Goal: Use online tool/utility: Use online tool/utility

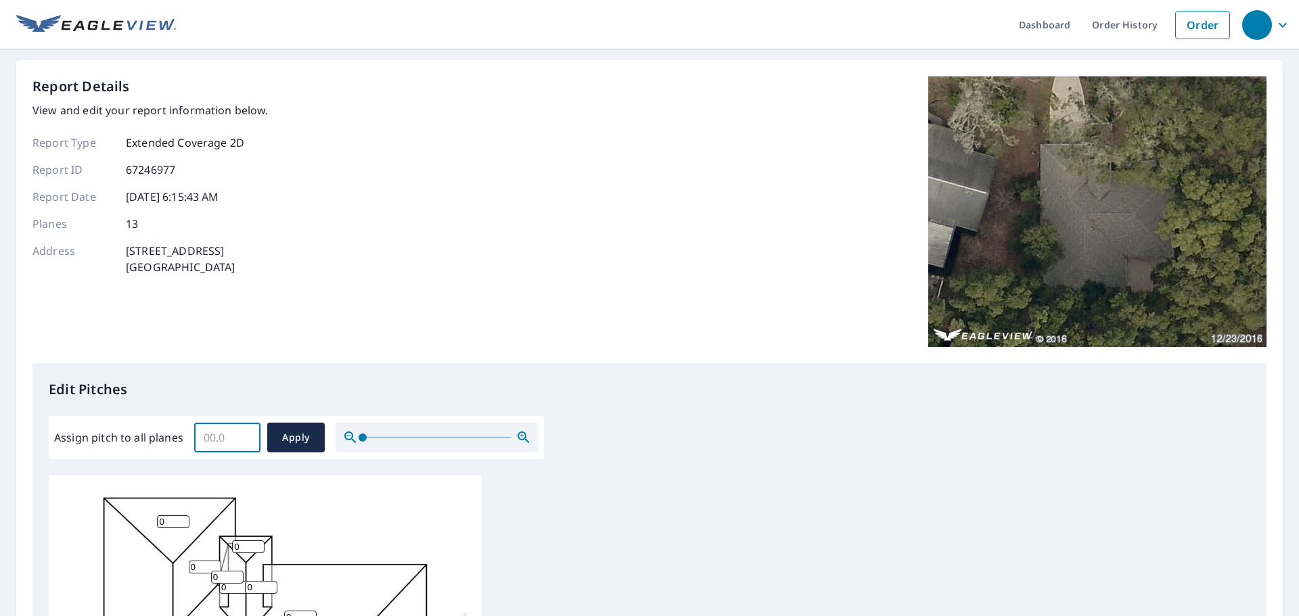
click at [219, 441] on input "Assign pitch to all planes" at bounding box center [227, 438] width 66 height 38
type input "6"
click at [308, 440] on span "Apply" at bounding box center [296, 438] width 36 height 17
type input "6"
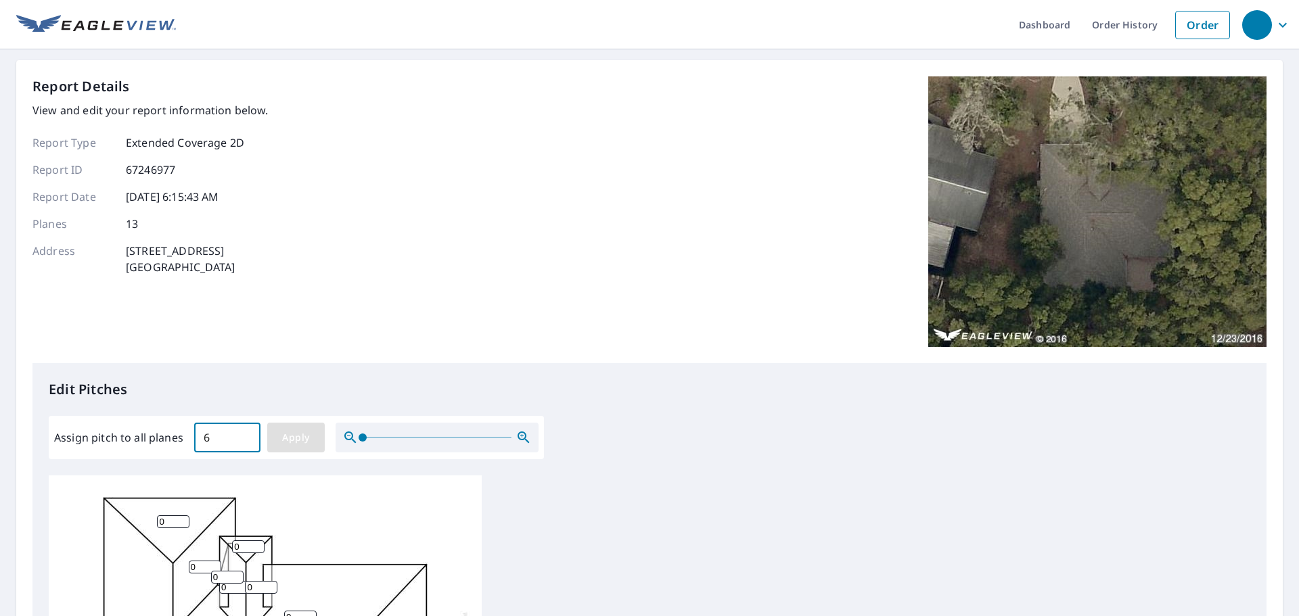
type input "6"
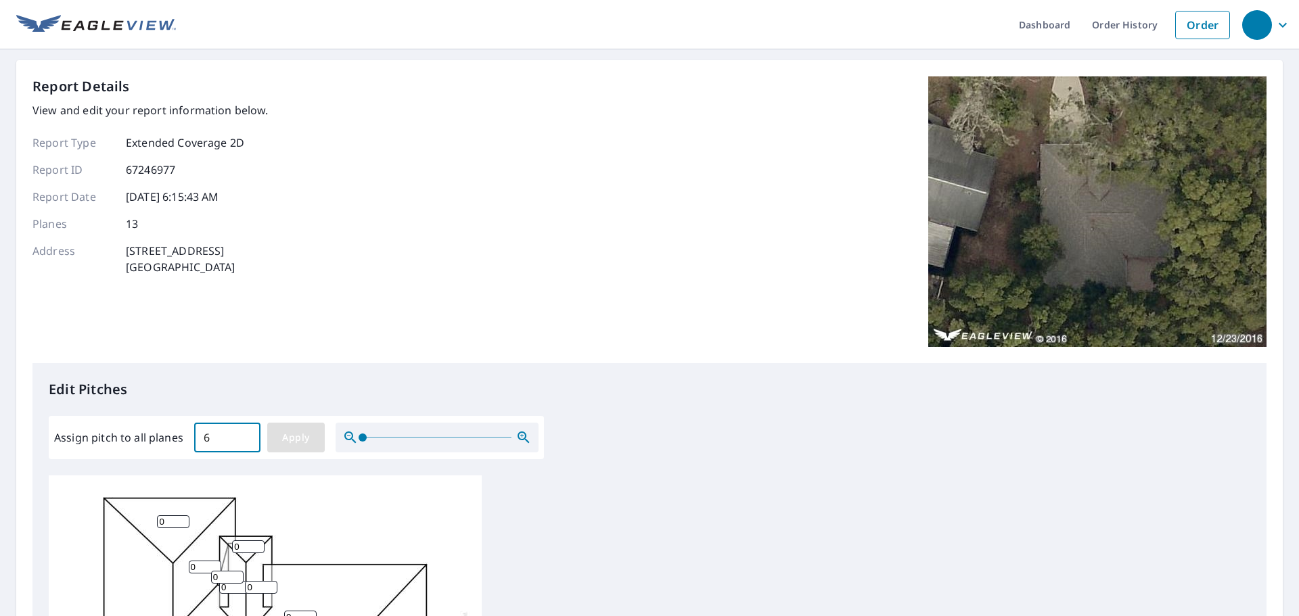
type input "6"
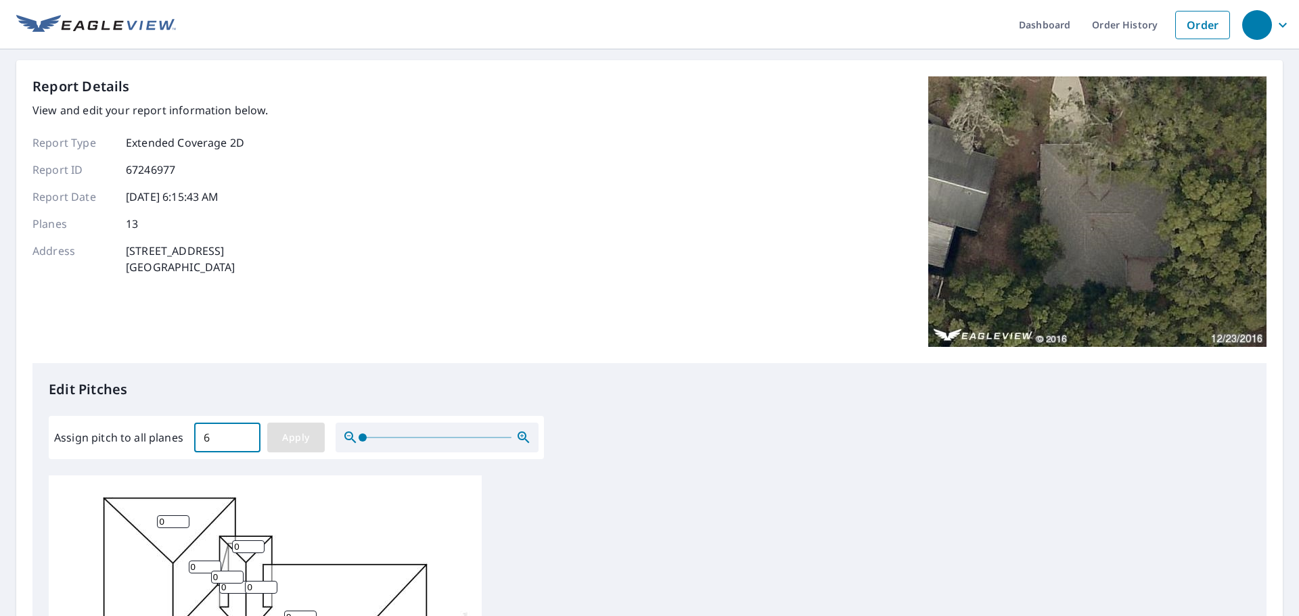
type input "6"
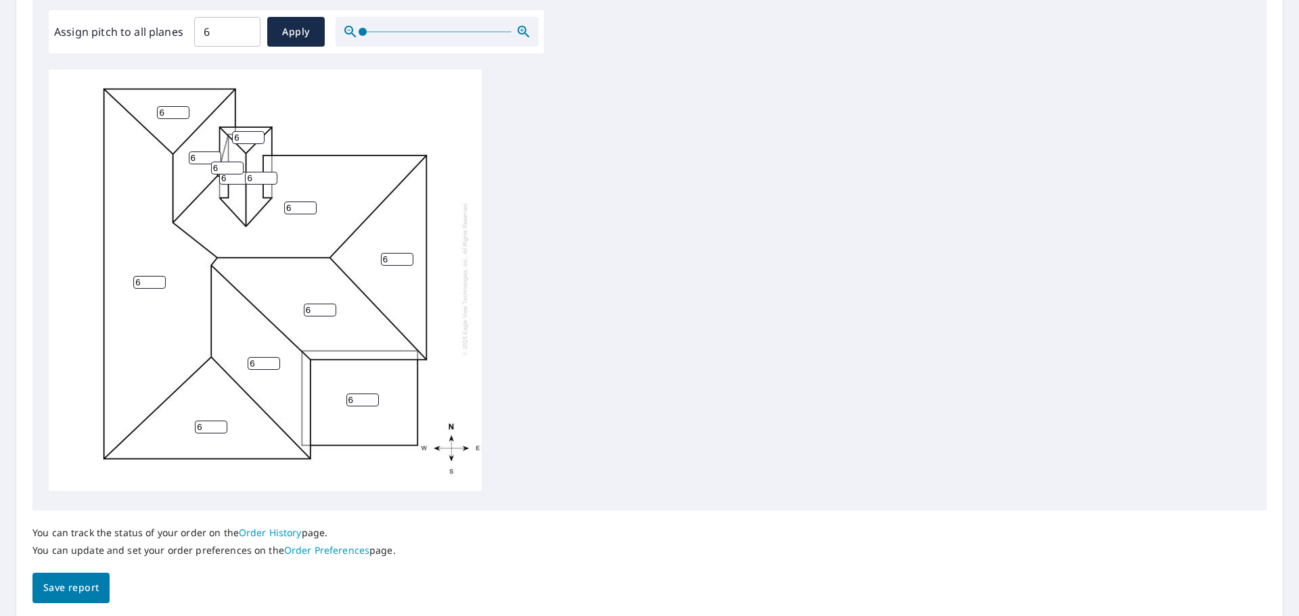
scroll to position [14, 0]
click at [64, 581] on span "Save report" at bounding box center [70, 588] width 55 height 17
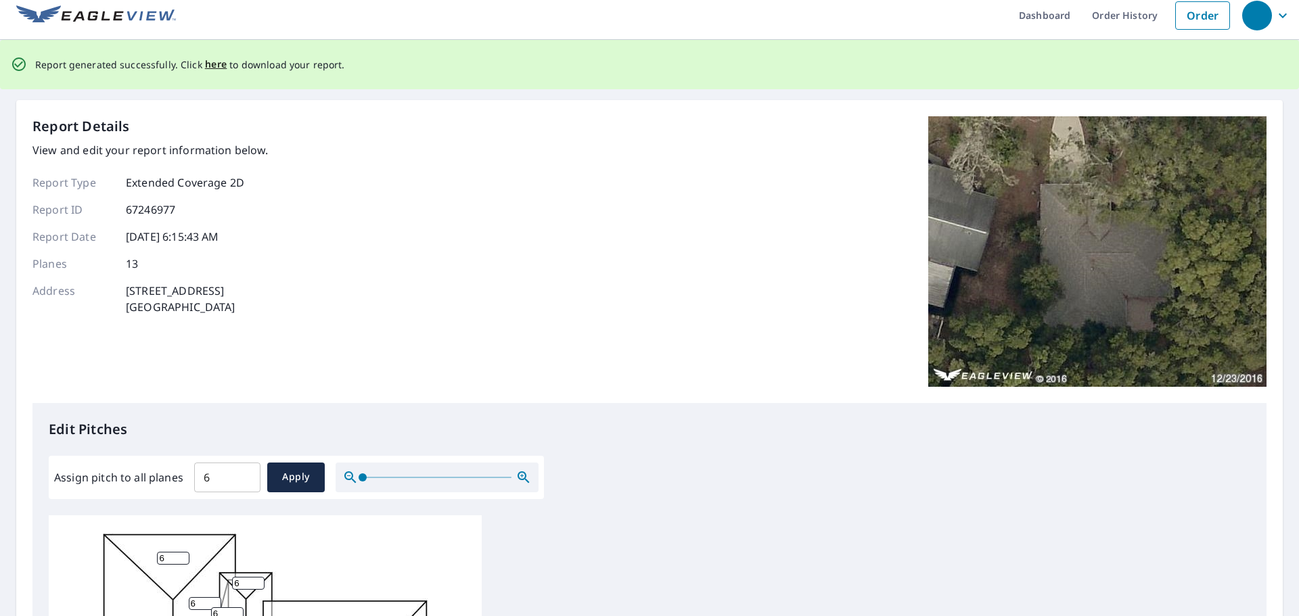
scroll to position [0, 0]
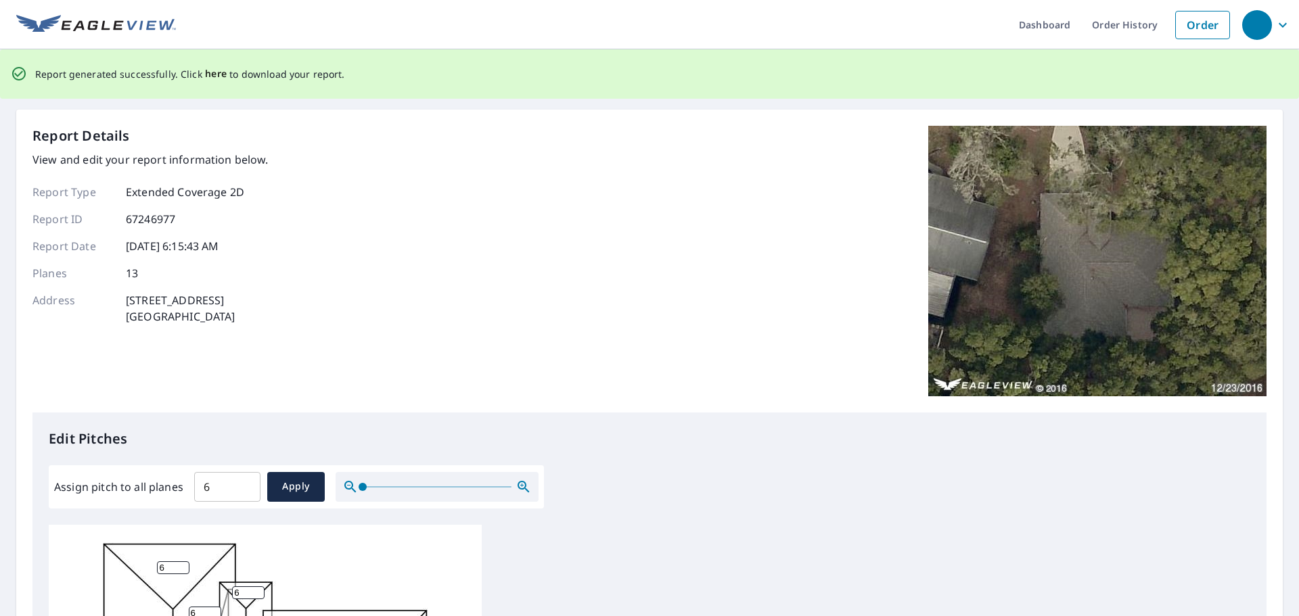
click at [208, 69] on span "here" at bounding box center [216, 74] width 22 height 17
